Goal: Information Seeking & Learning: Learn about a topic

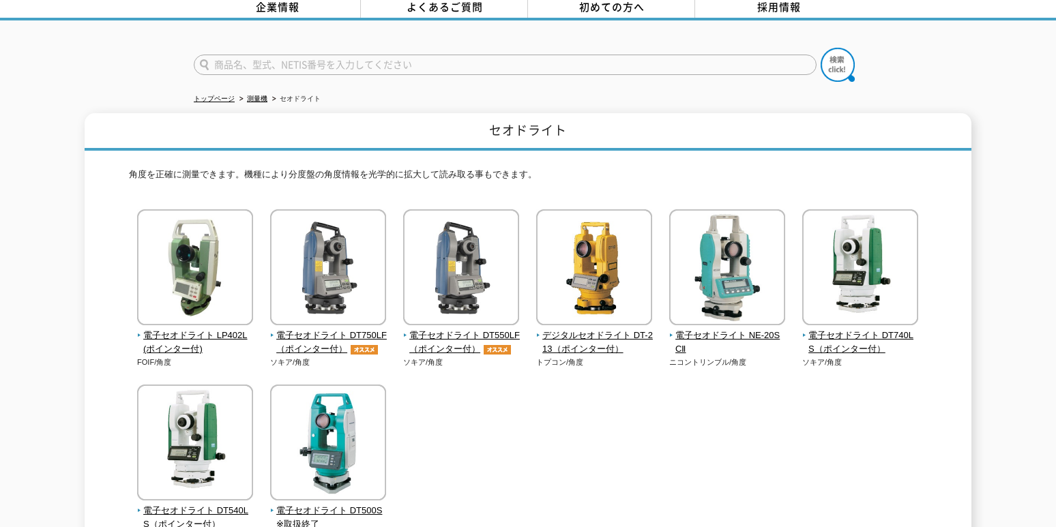
scroll to position [68, 0]
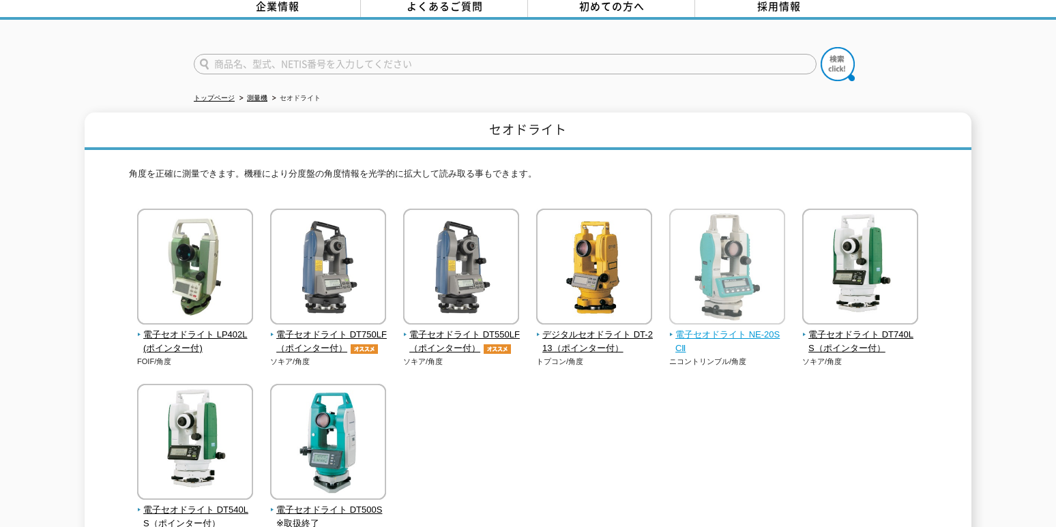
click at [758, 334] on span "電子セオドライト NE-20SCⅡ" at bounding box center [727, 342] width 117 height 29
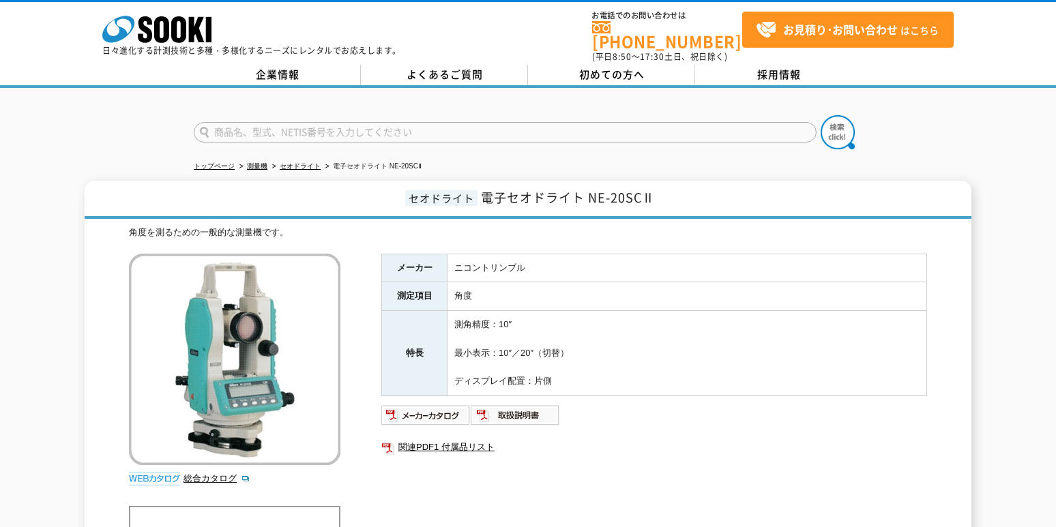
click at [190, 462] on div "総合カタログ" at bounding box center [236, 373] width 215 height 239
click at [195, 473] on link "総合カタログ" at bounding box center [216, 478] width 67 height 10
drag, startPoint x: 585, startPoint y: 191, endPoint x: 652, endPoint y: 189, distance: 66.9
click at [652, 189] on span "電子セオドライト NE-20SCⅡ" at bounding box center [568, 197] width 174 height 18
copy span "NE-20SCⅡ"
